Goal: Use online tool/utility: Utilize a website feature to perform a specific function

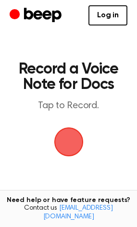
click at [68, 135] on span "button" at bounding box center [69, 142] width 54 height 54
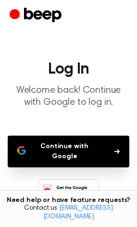
click at [79, 149] on button "Continue with Google" at bounding box center [68, 151] width 121 height 32
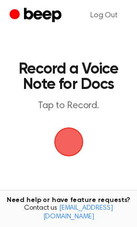
click at [72, 145] on span "button" at bounding box center [68, 141] width 37 height 37
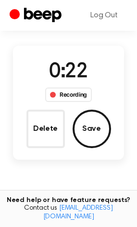
scroll to position [58, 0]
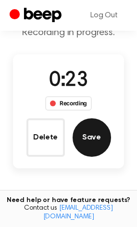
click at [102, 140] on button "Save" at bounding box center [92, 137] width 38 height 38
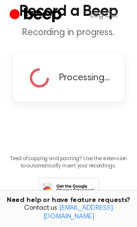
scroll to position [0, 0]
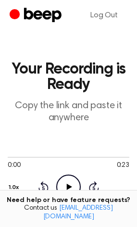
click at [66, 177] on icon "Play Audio" at bounding box center [68, 186] width 24 height 24
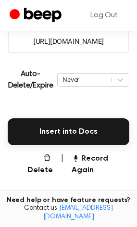
scroll to position [188, 0]
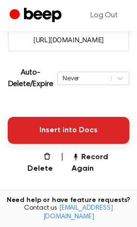
click at [90, 130] on button "Insert into Docs" at bounding box center [68, 130] width 121 height 27
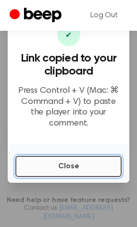
click at [70, 156] on button "Close" at bounding box center [68, 166] width 106 height 21
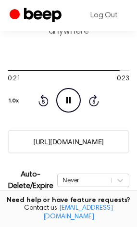
scroll to position [70, 0]
